Goal: Task Accomplishment & Management: Complete application form

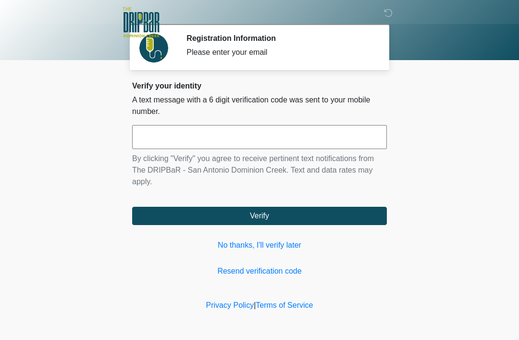
click at [246, 135] on input "text" at bounding box center [259, 137] width 255 height 24
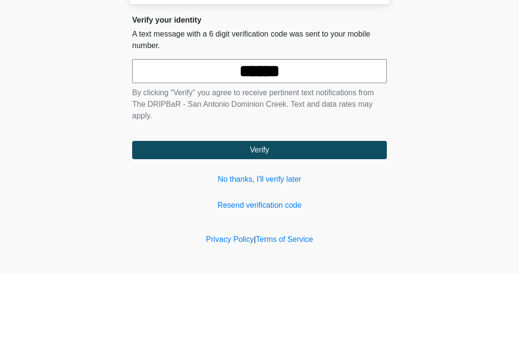
type input "******"
click at [444, 104] on body "‎ ‎ ‎ ‎ Registration Information Please enter your email Please connect to Wi-F…" at bounding box center [259, 170] width 519 height 340
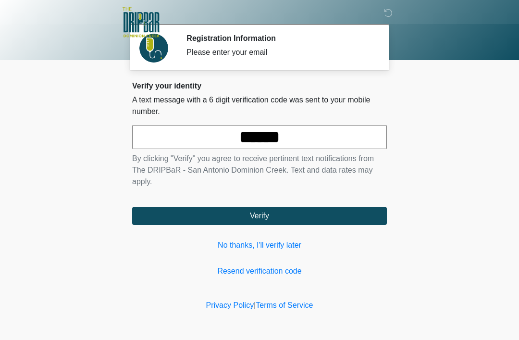
click at [302, 220] on button "Verify" at bounding box center [259, 216] width 255 height 18
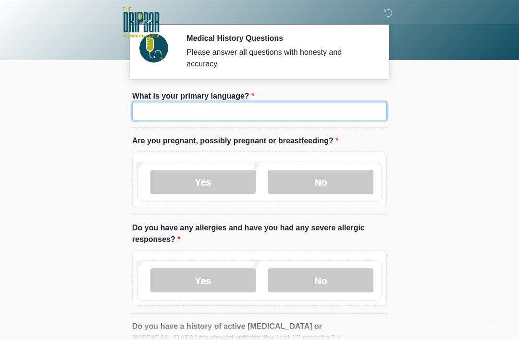
click at [350, 109] on input "What is your primary language?" at bounding box center [259, 111] width 255 height 18
type input "*******"
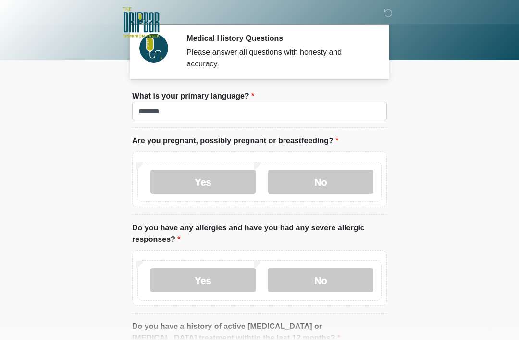
click at [443, 103] on body "‎ ‎ ‎ ‎ Medical History Questions Please answer all questions with honesty and …" at bounding box center [259, 170] width 519 height 340
click at [332, 180] on label "No" at bounding box center [320, 182] width 105 height 24
click at [344, 279] on label "No" at bounding box center [320, 280] width 105 height 24
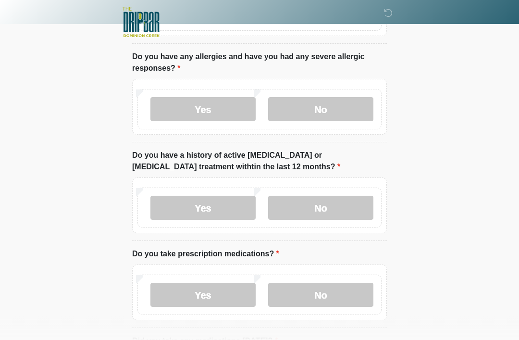
scroll to position [171, 0]
click at [345, 208] on label "No" at bounding box center [320, 208] width 105 height 24
click at [231, 296] on label "Yes" at bounding box center [203, 295] width 105 height 24
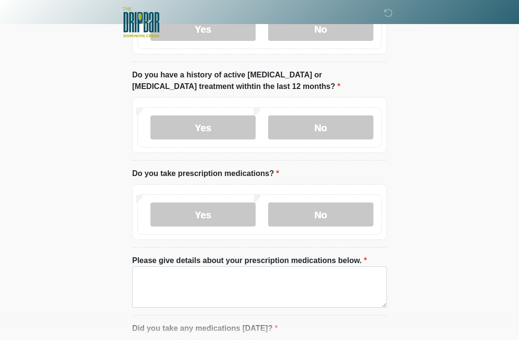
scroll to position [304, 0]
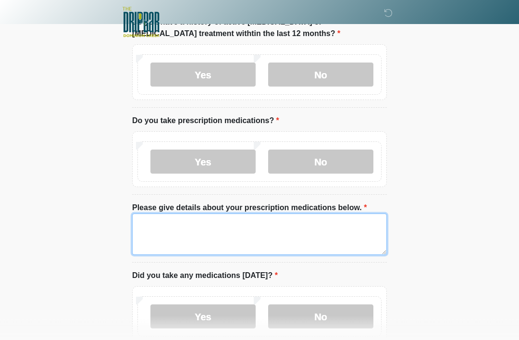
click at [322, 236] on textarea "Please give details about your prescription medications below." at bounding box center [259, 234] width 255 height 41
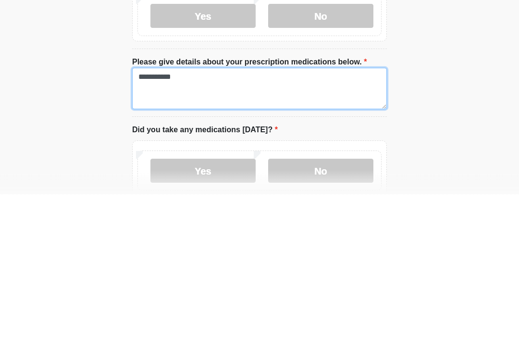
type textarea "**********"
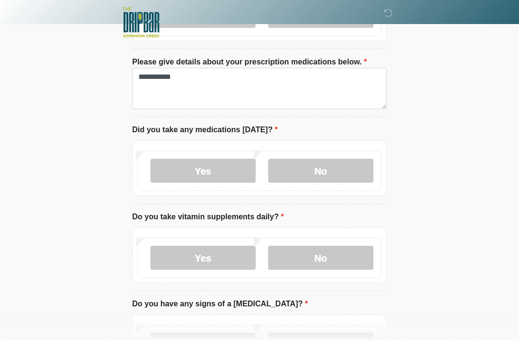
click at [235, 171] on label "Yes" at bounding box center [203, 171] width 105 height 24
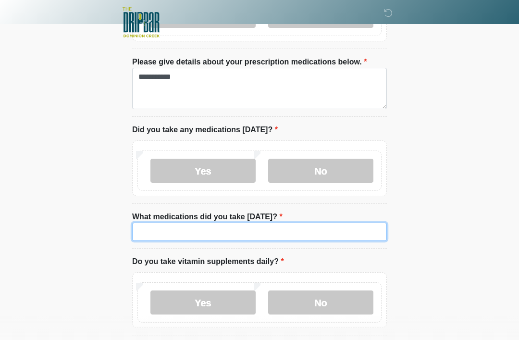
click at [279, 232] on input "What medications did you take [DATE]?" at bounding box center [259, 232] width 255 height 18
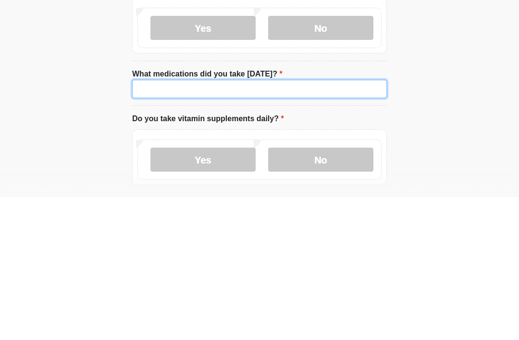
type input "*"
type input "**********"
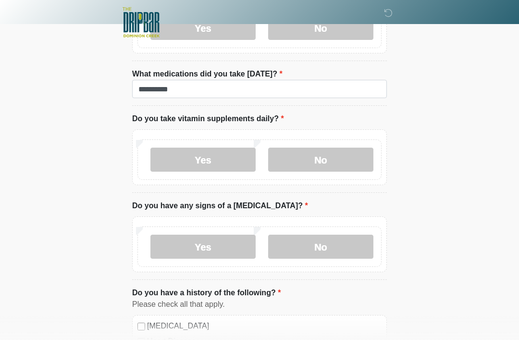
click at [356, 159] on label "No" at bounding box center [320, 160] width 105 height 24
click at [338, 244] on label "No" at bounding box center [320, 247] width 105 height 24
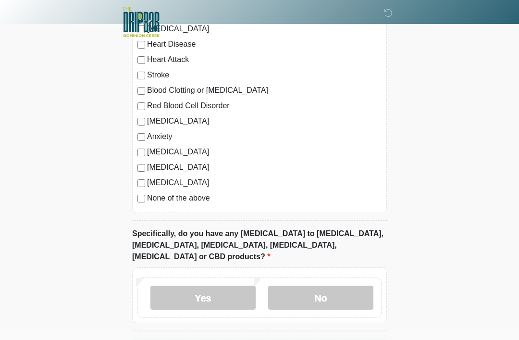
scroll to position [914, 0]
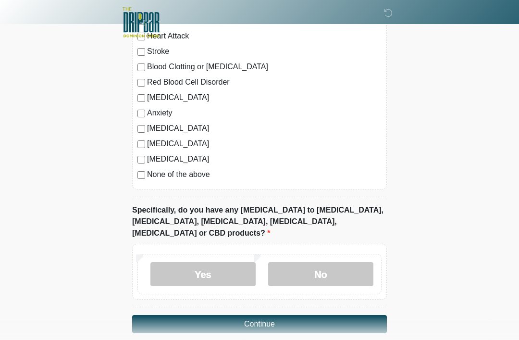
click at [341, 262] on label "No" at bounding box center [320, 274] width 105 height 24
click at [313, 315] on button "Continue" at bounding box center [259, 324] width 255 height 18
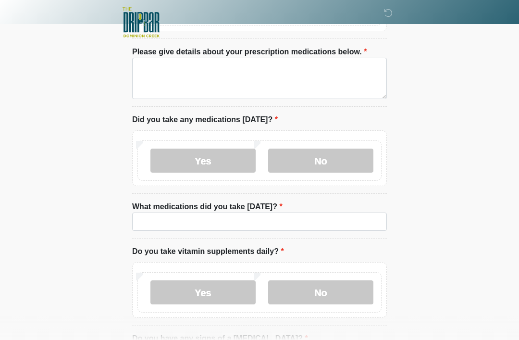
scroll to position [0, 0]
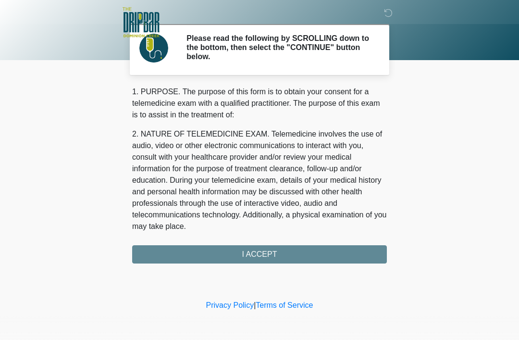
click at [329, 252] on div "1. PURPOSE. The purpose of this form is to obtain your consent for a telemedici…" at bounding box center [259, 174] width 255 height 177
click at [275, 254] on div "1. PURPOSE. The purpose of this form is to obtain your consent for a telemedici…" at bounding box center [259, 174] width 255 height 177
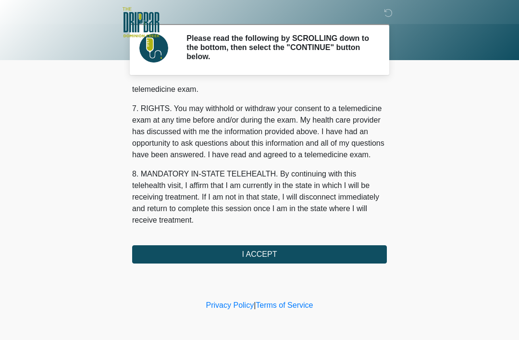
click at [296, 254] on button "I ACCEPT" at bounding box center [259, 254] width 255 height 18
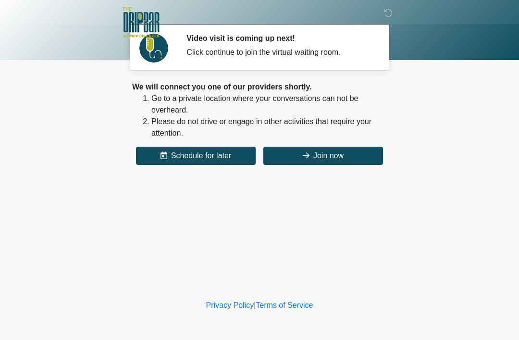
click at [349, 154] on button "Join now" at bounding box center [323, 156] width 120 height 18
